Goal: Task Accomplishment & Management: Manage account settings

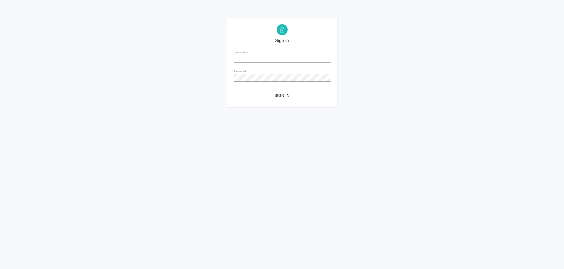
type input "a.pankina@awatera.com"
click at [278, 89] on form "Username   * a.pankina@awatera.com Password   * urlPath   * / Sign in" at bounding box center [282, 73] width 97 height 54
click at [280, 95] on span "Sign in" at bounding box center [282, 95] width 88 height 7
